Goal: Task Accomplishment & Management: Complete application form

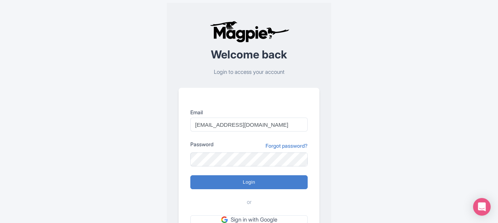
scroll to position [64, 0]
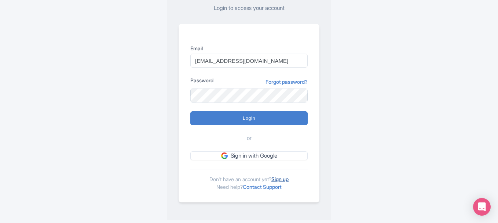
click at [285, 179] on link "Sign up" at bounding box center [279, 179] width 17 height 6
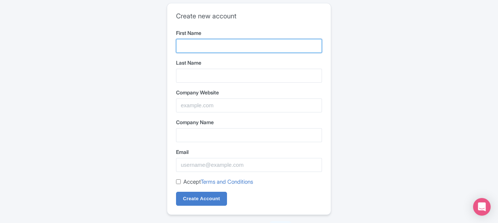
click at [209, 46] on input "First Name" at bounding box center [249, 46] width 146 height 14
type input "Trek"
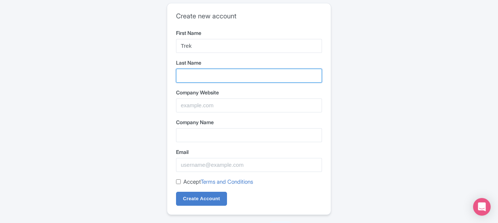
type input "Yaari"
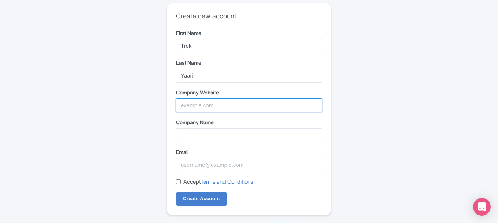
type input "[URL][DOMAIN_NAME]"
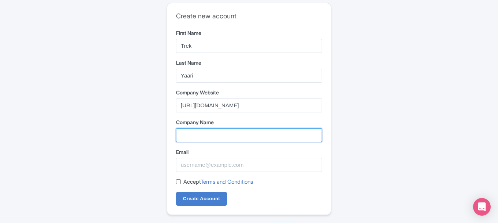
type input "[URL][DOMAIN_NAME]"
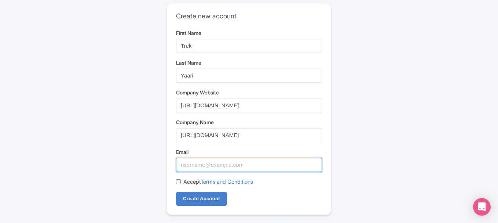
type input "[EMAIL_ADDRESS][DOMAIN_NAME]"
